Goal: Task Accomplishment & Management: Use online tool/utility

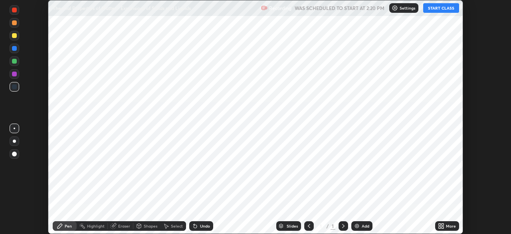
scroll to position [234, 511]
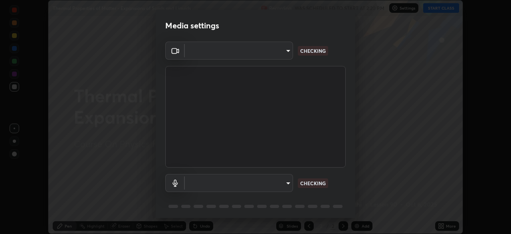
click at [235, 178] on body "Erase all Thermal Properties of Matter - Expansions of Solids and Liquids Recor…" at bounding box center [255, 117] width 511 height 234
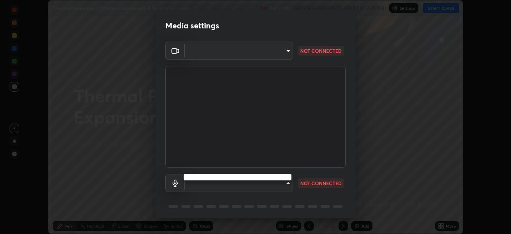
type input "3e25356f195e64551e879d1afeb1ef0f0a2c3c8c5562ca0bf2adaabd0d8e470d"
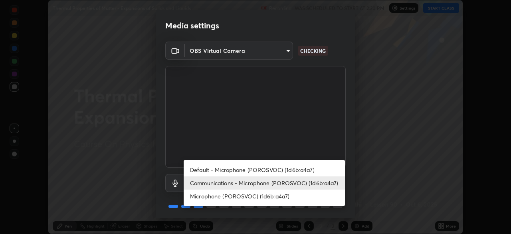
click at [238, 193] on li "Microphone (POROSVOC) (1d6b:a4a7)" at bounding box center [264, 195] width 161 height 13
type input "26ab3a40b41048b5744dce6697fd7e827fae9e0640edd4a993defb625e728478"
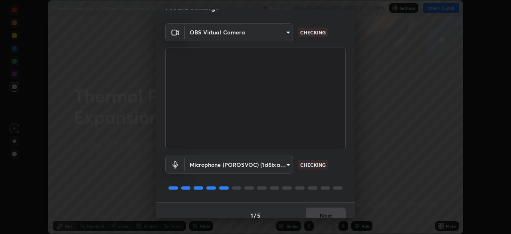
scroll to position [28, 0]
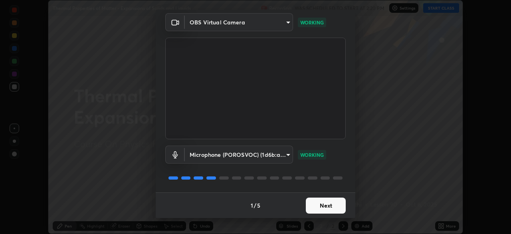
click at [326, 204] on button "Next" at bounding box center [326, 205] width 40 height 16
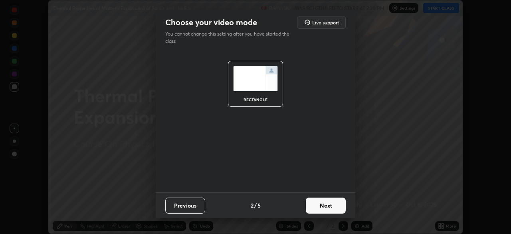
scroll to position [0, 0]
click at [328, 204] on button "Next" at bounding box center [326, 205] width 40 height 16
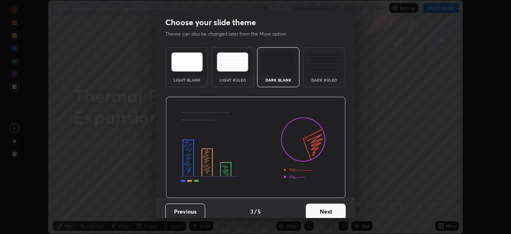
click at [332, 206] on button "Next" at bounding box center [326, 211] width 40 height 16
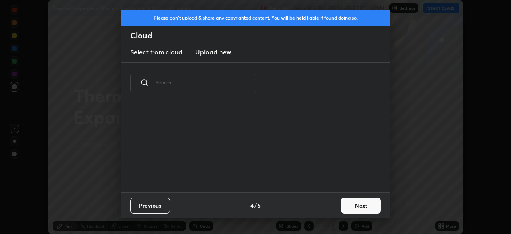
click at [326, 205] on div "Previous 4 / 5 Next" at bounding box center [256, 205] width 270 height 26
click at [360, 205] on button "Next" at bounding box center [361, 205] width 40 height 16
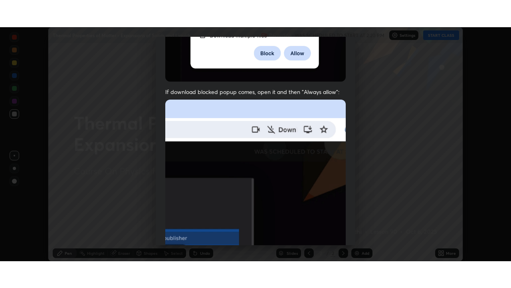
scroll to position [191, 0]
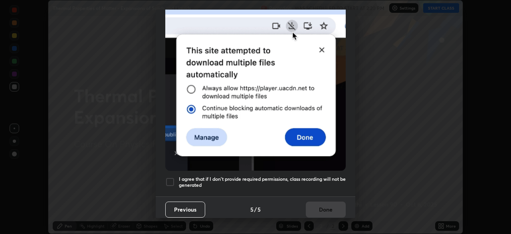
click at [168, 177] on div at bounding box center [170, 182] width 10 height 10
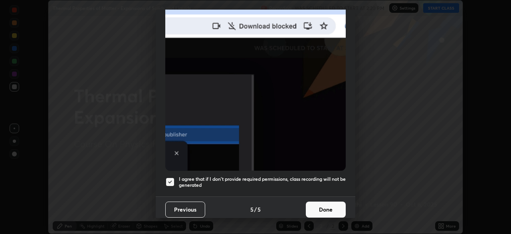
click at [328, 202] on button "Done" at bounding box center [326, 209] width 40 height 16
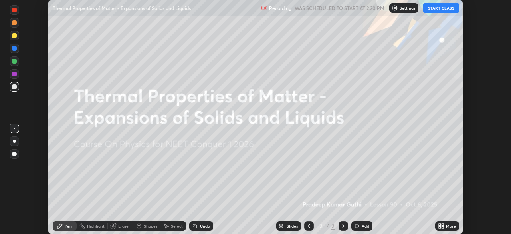
click at [437, 6] on button "START CLASS" at bounding box center [442, 8] width 36 height 10
click at [362, 223] on div "Add" at bounding box center [362, 226] width 21 height 10
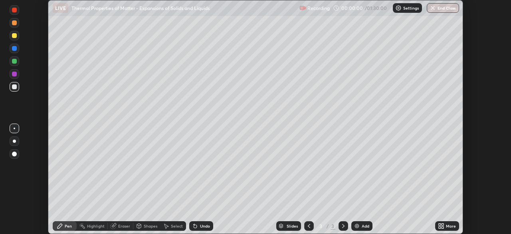
click at [440, 224] on icon at bounding box center [440, 224] width 2 height 2
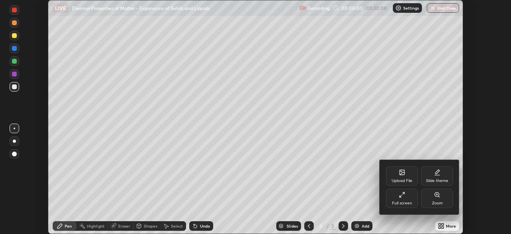
click at [410, 197] on div "Full screen" at bounding box center [402, 198] width 32 height 19
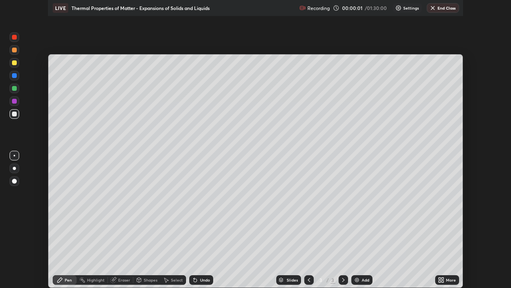
scroll to position [288, 511]
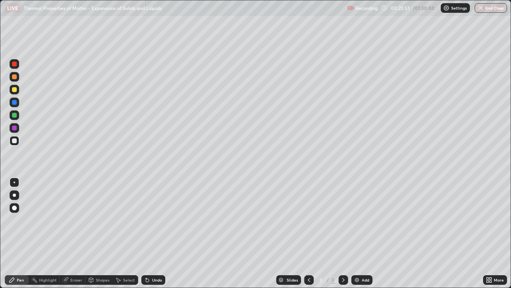
click at [18, 88] on div at bounding box center [15, 90] width 10 height 10
click at [16, 141] on div at bounding box center [14, 140] width 5 height 5
click at [14, 90] on div at bounding box center [14, 89] width 5 height 5
click at [14, 141] on div at bounding box center [14, 140] width 5 height 5
click at [153, 233] on div "Undo" at bounding box center [153, 280] width 24 height 10
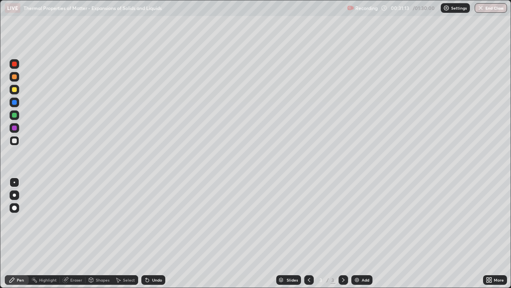
click at [154, 233] on div "Undo" at bounding box center [153, 280] width 24 height 10
click at [15, 91] on div at bounding box center [14, 89] width 5 height 5
click at [153, 233] on div "Undo" at bounding box center [157, 280] width 10 height 4
click at [355, 233] on img at bounding box center [357, 280] width 6 height 6
click at [14, 140] on div at bounding box center [14, 140] width 5 height 5
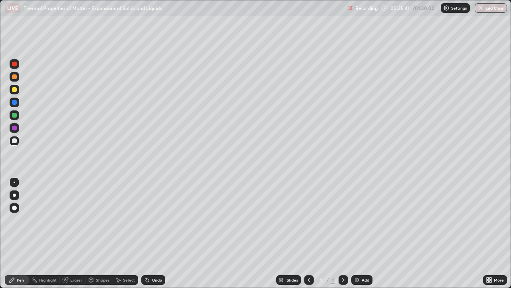
click at [305, 233] on div at bounding box center [309, 280] width 10 height 10
click at [343, 233] on icon at bounding box center [343, 280] width 6 height 6
click at [14, 89] on div at bounding box center [14, 89] width 5 height 5
click at [155, 233] on div "Undo" at bounding box center [157, 280] width 10 height 4
click at [157, 233] on div "Undo" at bounding box center [157, 280] width 10 height 4
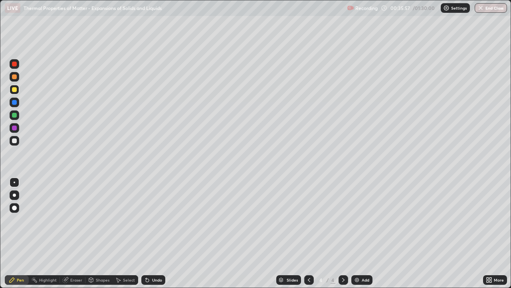
click at [154, 233] on div "Undo" at bounding box center [157, 280] width 10 height 4
click at [156, 233] on div "Undo" at bounding box center [157, 280] width 10 height 4
click at [157, 233] on div "Undo" at bounding box center [153, 280] width 24 height 10
click at [358, 233] on img at bounding box center [357, 280] width 6 height 6
click at [156, 233] on div "Undo" at bounding box center [157, 280] width 10 height 4
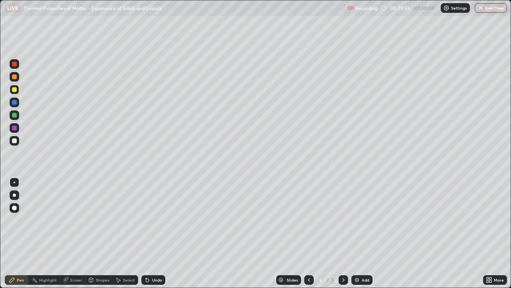
click at [15, 138] on div at bounding box center [14, 140] width 5 height 5
click at [308, 233] on icon at bounding box center [309, 280] width 6 height 6
click at [342, 233] on icon at bounding box center [343, 280] width 6 height 6
click at [343, 233] on icon at bounding box center [343, 280] width 6 height 6
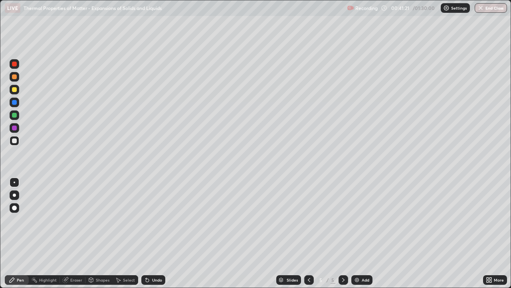
click at [16, 91] on div at bounding box center [14, 89] width 5 height 5
click at [13, 114] on div at bounding box center [14, 115] width 5 height 5
click at [15, 141] on div at bounding box center [14, 140] width 5 height 5
click at [16, 92] on div at bounding box center [14, 89] width 5 height 5
click at [16, 115] on div at bounding box center [14, 115] width 5 height 5
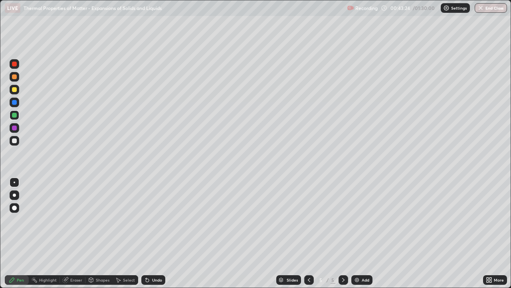
click at [151, 233] on div "Undo" at bounding box center [153, 280] width 24 height 10
click at [152, 233] on div "Undo" at bounding box center [157, 280] width 10 height 4
click at [18, 142] on div at bounding box center [15, 141] width 10 height 10
click at [154, 233] on div "Undo" at bounding box center [157, 280] width 10 height 4
click at [15, 90] on div at bounding box center [14, 89] width 5 height 5
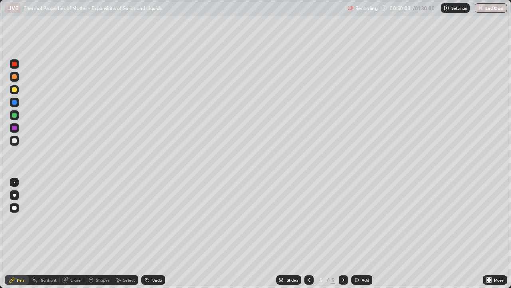
click at [160, 233] on div "Undo" at bounding box center [157, 280] width 10 height 4
click at [356, 233] on img at bounding box center [357, 280] width 6 height 6
click at [12, 142] on div at bounding box center [14, 140] width 5 height 5
click at [153, 233] on div "Undo" at bounding box center [157, 280] width 10 height 4
click at [158, 233] on div "Undo" at bounding box center [157, 280] width 10 height 4
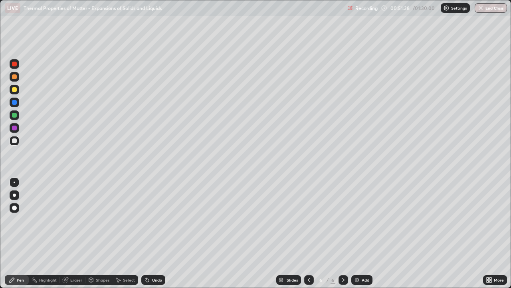
click at [74, 233] on div "Eraser" at bounding box center [76, 280] width 12 height 4
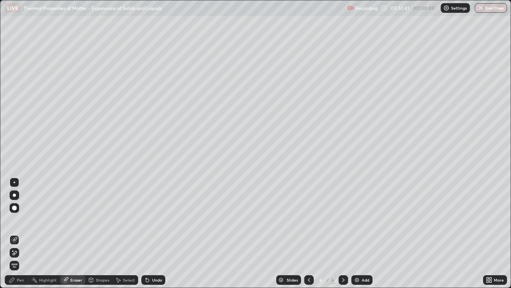
click at [18, 233] on div "Pen" at bounding box center [20, 280] width 7 height 4
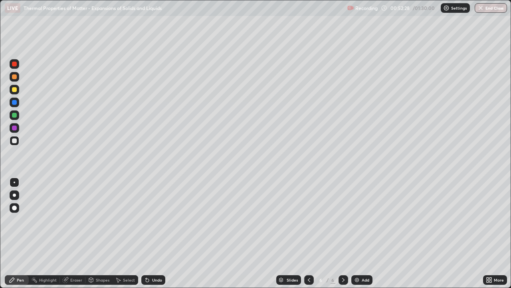
click at [11, 90] on div at bounding box center [15, 90] width 10 height 10
click at [78, 233] on div "Eraser" at bounding box center [73, 280] width 26 height 10
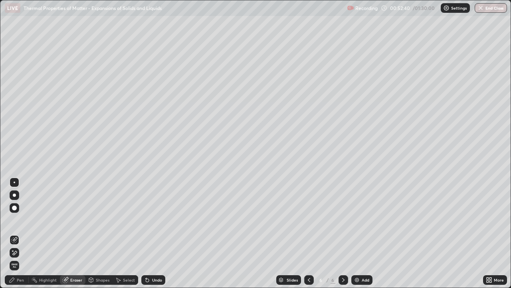
click at [16, 233] on div "Pen" at bounding box center [17, 280] width 24 height 10
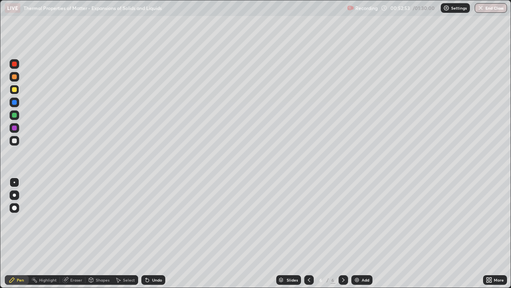
click at [18, 140] on div at bounding box center [15, 141] width 10 height 10
click at [151, 233] on div "Undo" at bounding box center [153, 280] width 24 height 10
click at [308, 233] on icon at bounding box center [309, 280] width 6 height 6
click at [342, 233] on icon at bounding box center [343, 280] width 6 height 6
click at [149, 233] on div "Undo" at bounding box center [153, 280] width 24 height 10
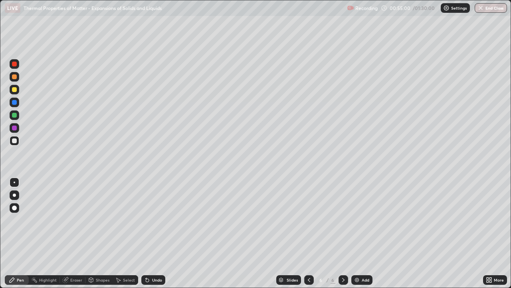
click at [151, 233] on div "Undo" at bounding box center [153, 280] width 24 height 10
click at [15, 90] on div at bounding box center [14, 89] width 5 height 5
click at [15, 115] on div at bounding box center [14, 115] width 5 height 5
click at [14, 91] on div at bounding box center [14, 89] width 5 height 5
click at [364, 233] on div "Add" at bounding box center [362, 280] width 21 height 10
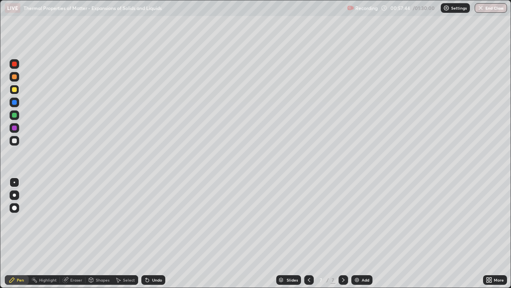
click at [14, 140] on div at bounding box center [14, 140] width 5 height 5
click at [14, 92] on div at bounding box center [14, 89] width 5 height 5
click at [18, 143] on div at bounding box center [15, 141] width 10 height 10
click at [15, 92] on div at bounding box center [14, 89] width 5 height 5
click at [15, 141] on div at bounding box center [14, 140] width 5 height 5
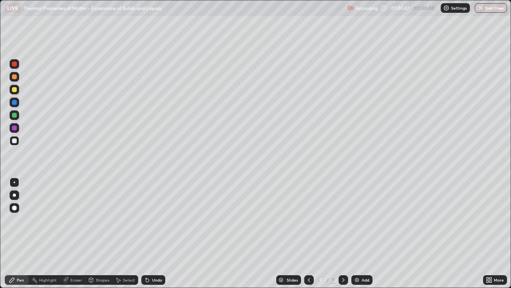
click at [158, 233] on div "Undo" at bounding box center [157, 280] width 10 height 4
click at [155, 233] on div "Undo" at bounding box center [157, 280] width 10 height 4
click at [153, 233] on div "Undo" at bounding box center [153, 280] width 24 height 10
click at [15, 117] on div at bounding box center [14, 115] width 5 height 5
click at [17, 89] on div at bounding box center [15, 90] width 10 height 10
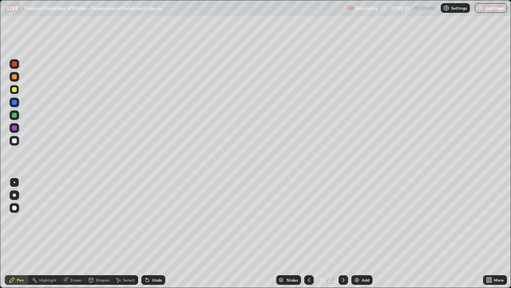
click at [154, 233] on div "Undo" at bounding box center [157, 280] width 10 height 4
click at [146, 233] on icon at bounding box center [147, 280] width 3 height 3
click at [14, 79] on div at bounding box center [14, 76] width 5 height 5
click at [308, 233] on icon at bounding box center [309, 280] width 6 height 6
click at [307, 233] on icon at bounding box center [309, 280] width 6 height 6
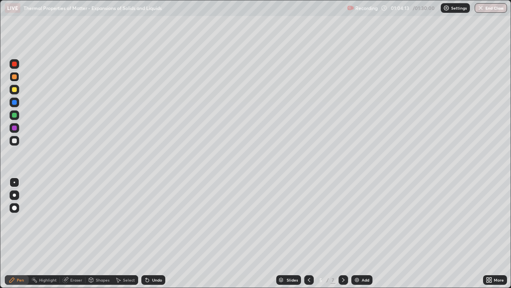
click at [307, 233] on icon at bounding box center [309, 280] width 6 height 6
click at [343, 233] on icon at bounding box center [343, 280] width 6 height 6
click at [343, 233] on icon at bounding box center [343, 280] width 2 height 4
click at [344, 233] on icon at bounding box center [343, 280] width 2 height 4
click at [365, 233] on div "Add" at bounding box center [366, 280] width 8 height 4
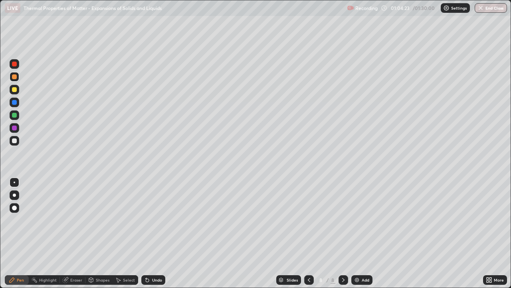
click at [14, 143] on div at bounding box center [14, 140] width 5 height 5
click at [15, 91] on div at bounding box center [14, 89] width 5 height 5
click at [14, 143] on div at bounding box center [15, 141] width 10 height 10
click at [15, 115] on div at bounding box center [14, 115] width 5 height 5
click at [16, 89] on div at bounding box center [14, 89] width 5 height 5
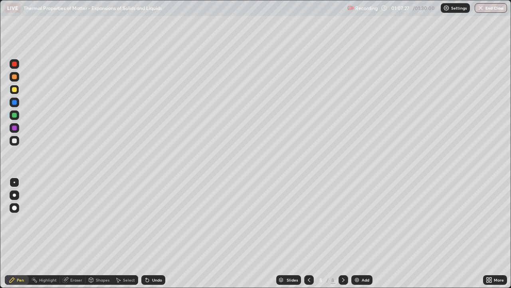
click at [18, 141] on div at bounding box center [15, 141] width 10 height 10
click at [18, 115] on div at bounding box center [15, 115] width 10 height 10
click at [17, 89] on div at bounding box center [15, 90] width 10 height 10
click at [16, 140] on div at bounding box center [14, 140] width 5 height 5
click at [155, 233] on div "Undo" at bounding box center [157, 280] width 10 height 4
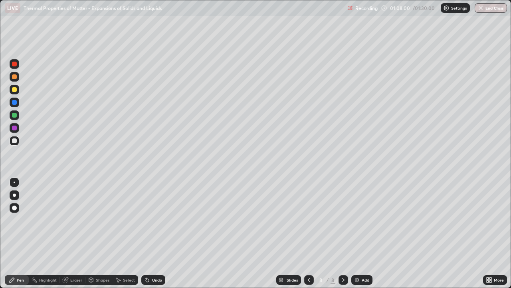
click at [17, 114] on div at bounding box center [15, 115] width 10 height 10
click at [155, 233] on div "Undo" at bounding box center [153, 280] width 24 height 10
click at [154, 233] on div "Undo" at bounding box center [153, 280] width 24 height 10
click at [15, 145] on div at bounding box center [15, 141] width 10 height 10
click at [14, 90] on div at bounding box center [14, 89] width 5 height 5
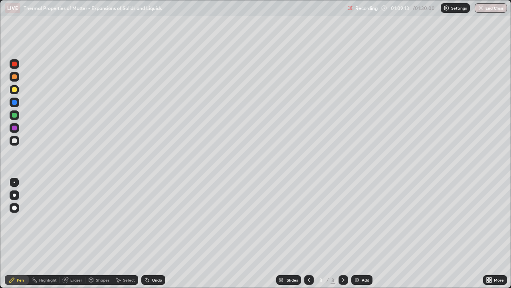
click at [307, 233] on icon at bounding box center [309, 280] width 6 height 6
click at [309, 233] on icon at bounding box center [309, 280] width 6 height 6
click at [312, 233] on div at bounding box center [309, 280] width 10 height 10
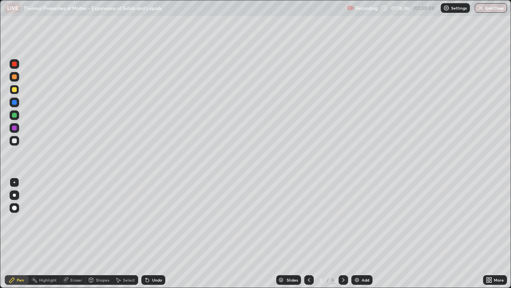
click at [343, 233] on icon at bounding box center [343, 280] width 6 height 6
click at [342, 233] on icon at bounding box center [343, 280] width 6 height 6
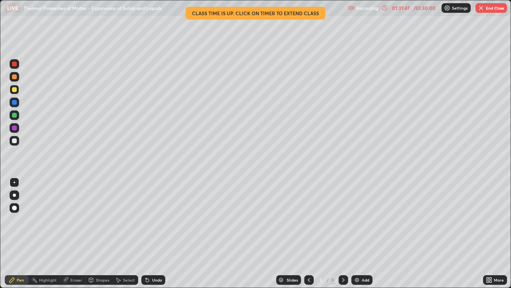
click at [342, 233] on icon at bounding box center [343, 280] width 6 height 6
click at [343, 233] on icon at bounding box center [343, 280] width 6 height 6
click at [343, 233] on icon at bounding box center [343, 280] width 2 height 4
click at [488, 9] on button "End Class" at bounding box center [492, 8] width 32 height 10
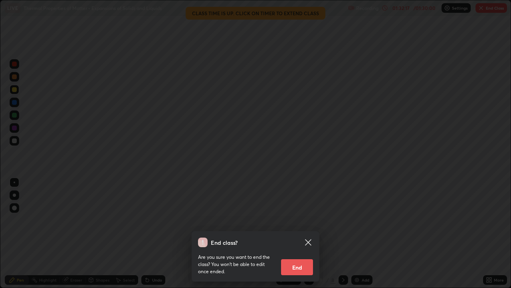
click at [296, 233] on button "End" at bounding box center [297, 267] width 32 height 16
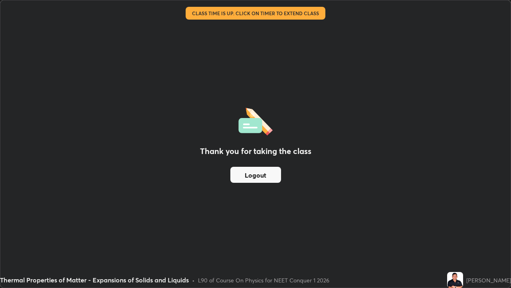
click at [256, 173] on button "Logout" at bounding box center [256, 175] width 51 height 16
